Goal: Obtain resource: Obtain resource

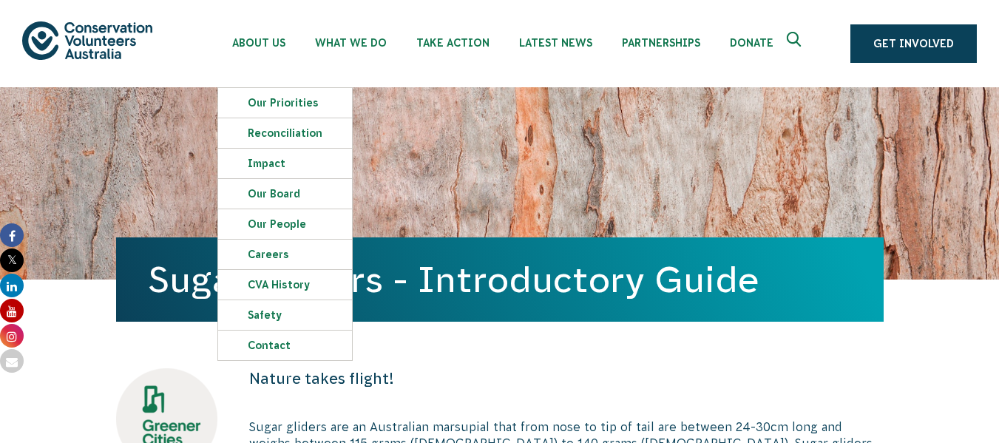
click at [124, 152] on div "Sugar Gliders - Introductory Guide" at bounding box center [500, 183] width 768 height 192
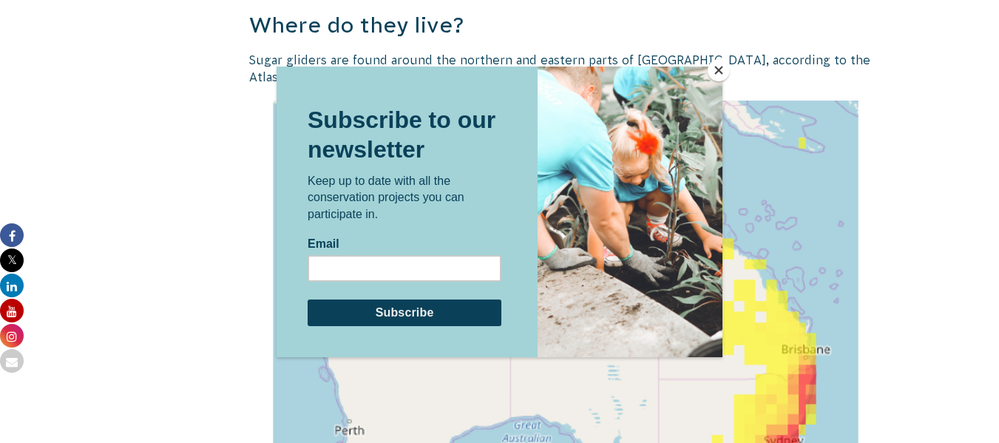
scroll to position [1538, 0]
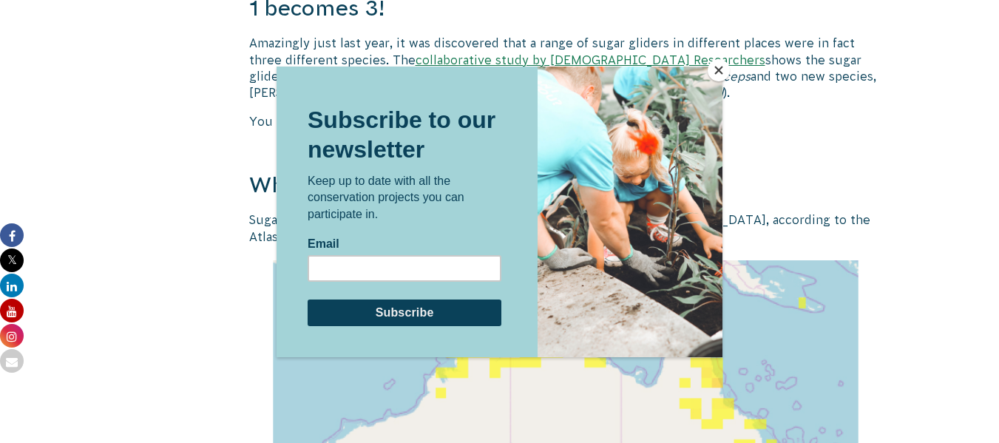
click at [716, 66] on button "Close" at bounding box center [719, 70] width 22 height 22
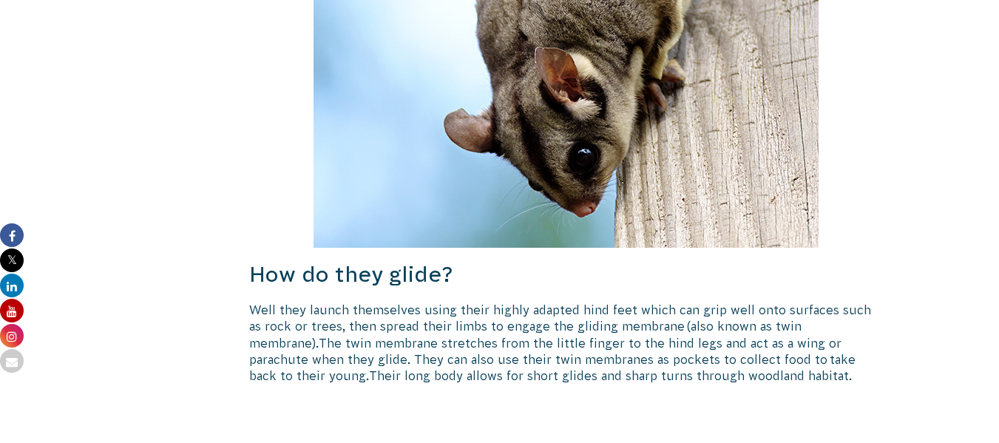
scroll to position [746, 0]
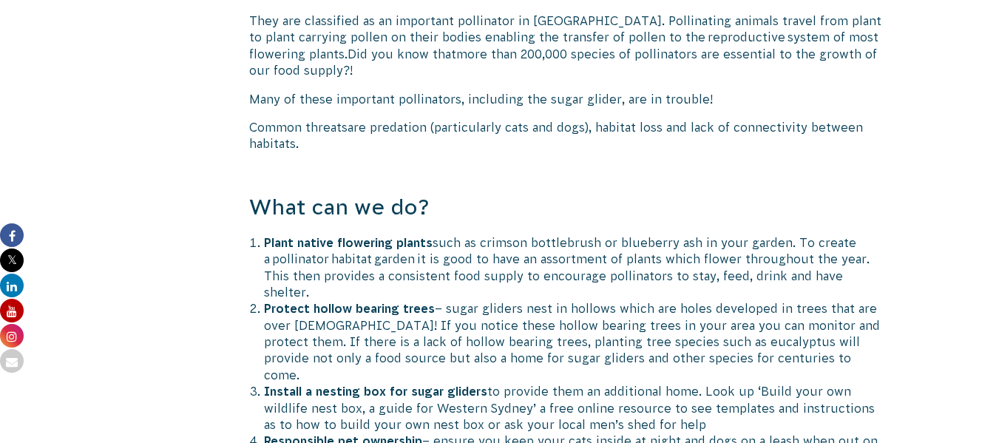
scroll to position [3164, 0]
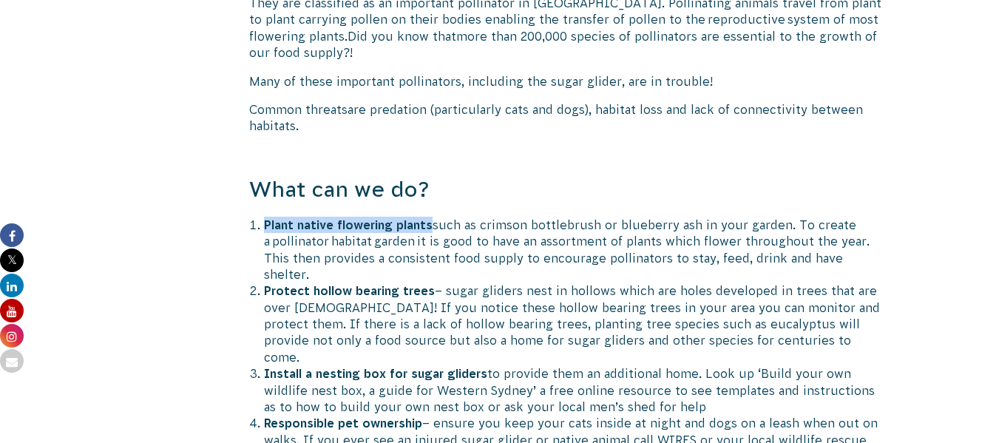
drag, startPoint x: 262, startPoint y: 206, endPoint x: 429, endPoint y: 208, distance: 167.2
click at [429, 218] on strong "Plant native flowering plants" at bounding box center [348, 224] width 169 height 13
drag, startPoint x: 263, startPoint y: 207, endPoint x: 424, endPoint y: 212, distance: 161.3
click at [430, 217] on li "Plant native flowering plants such as crimson bottlebrush or blueberry ash in y…" at bounding box center [574, 250] width 620 height 67
copy strong "Plant native flowering plants"
